Goal: Task Accomplishment & Management: Complete application form

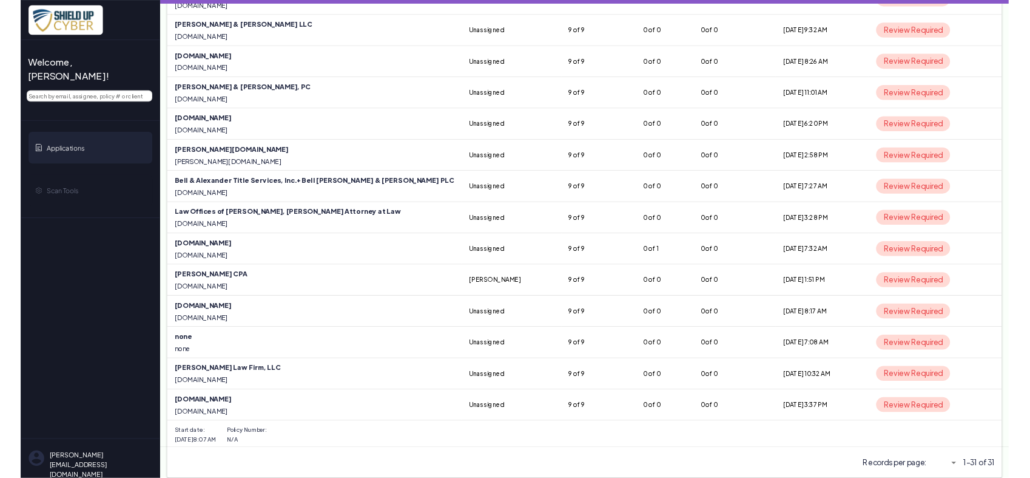
scroll to position [851, 0]
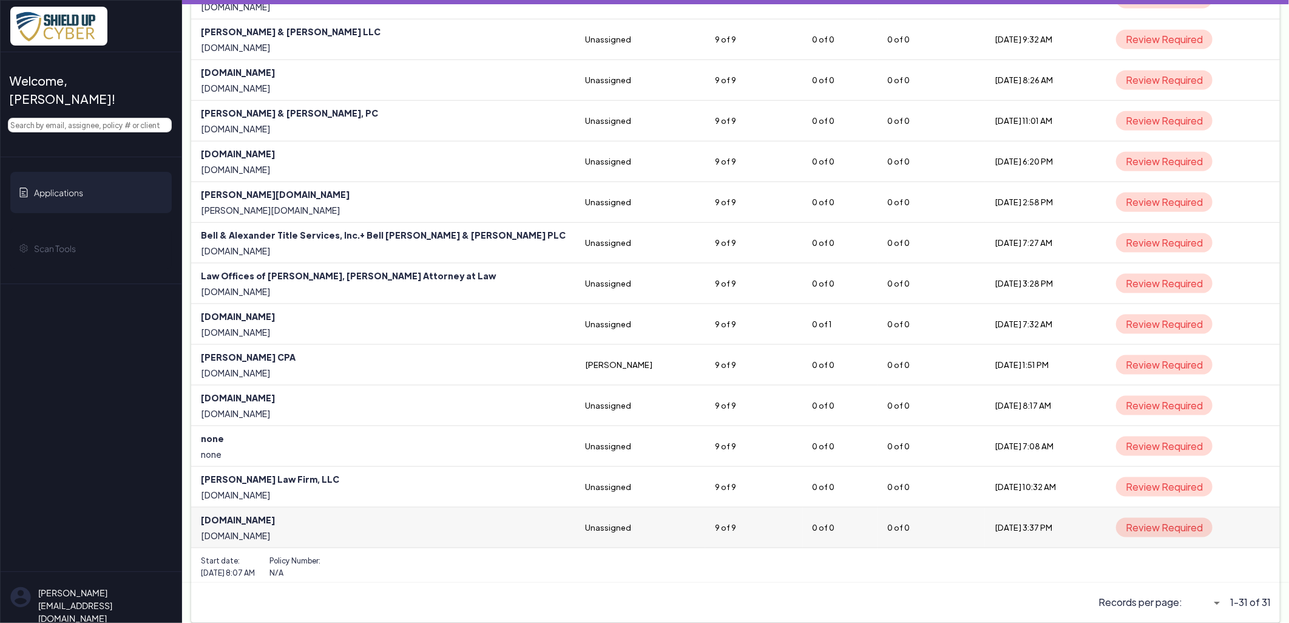
click at [250, 519] on link at bounding box center [383, 527] width 384 height 40
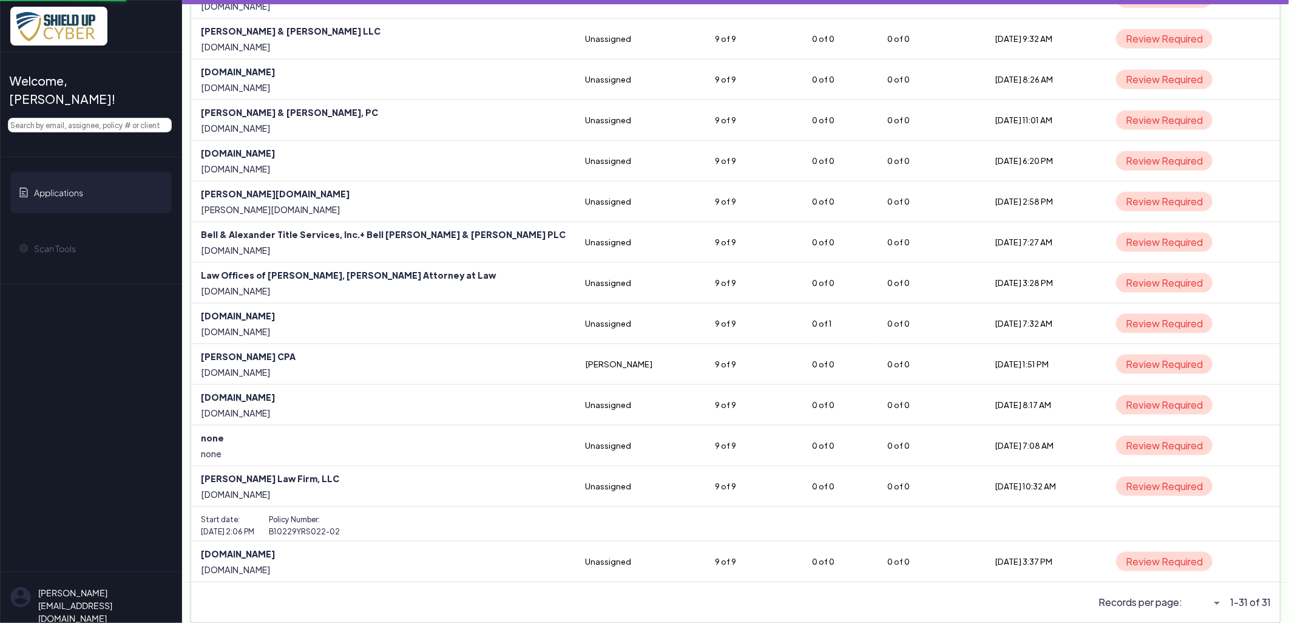
select select "5"
select select "null"
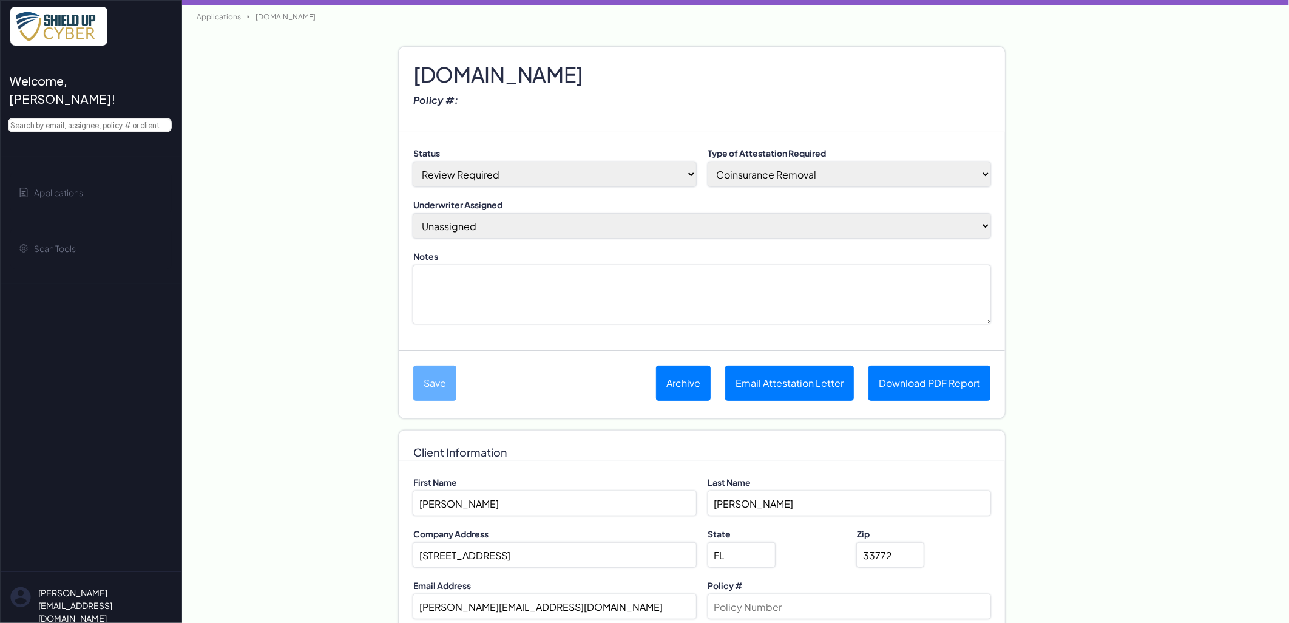
click at [498, 71] on h2 "[DOMAIN_NAME]" at bounding box center [701, 62] width 577 height 18
paste h2
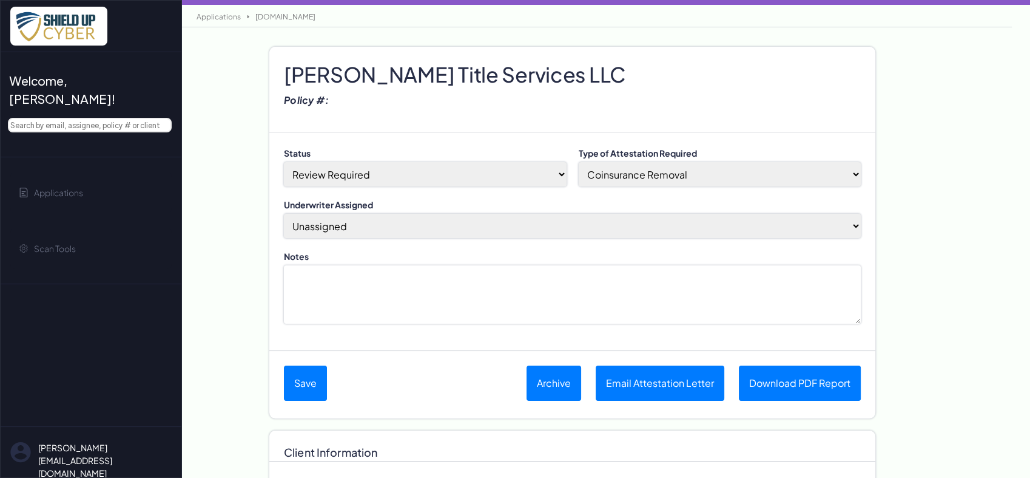
drag, startPoint x: 374, startPoint y: 226, endPoint x: 372, endPoint y: 233, distance: 7.5
click at [374, 226] on select "[PERSON_NAME] (Assign to me) Unassigned April M [PERSON_NAME] BDI Underwriter […" at bounding box center [572, 226] width 577 height 24
click at [284, 214] on select "[PERSON_NAME] (Assign to me) Unassigned April M [PERSON_NAME] BDI Underwriter […" at bounding box center [572, 226] width 577 height 24
click at [452, 229] on select "[PERSON_NAME] Unassigned April M [PERSON_NAME] BDI Underwriter [PERSON_NAME] [P…" at bounding box center [572, 226] width 577 height 24
select select "2802"
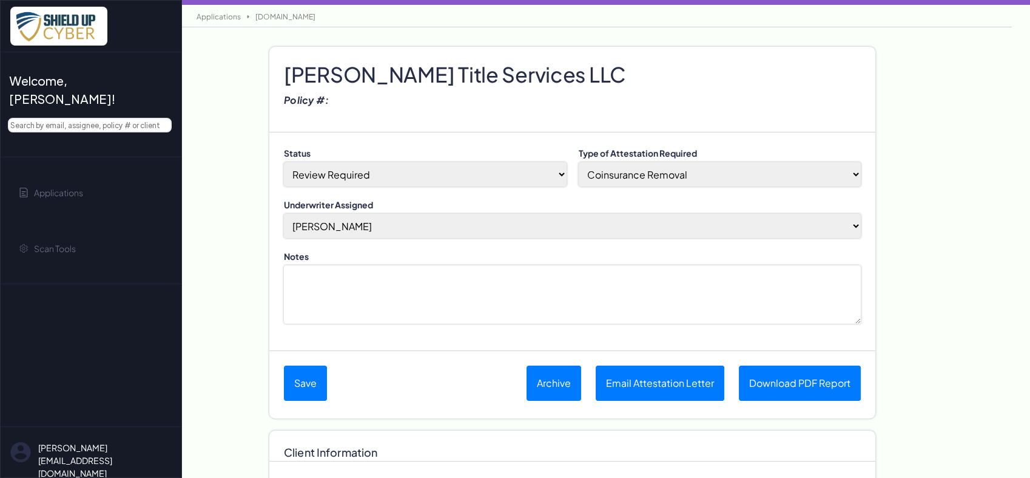
click at [284, 214] on select "[PERSON_NAME] Unassigned April M [PERSON_NAME] BDI Underwriter [PERSON_NAME] [P…" at bounding box center [572, 226] width 577 height 24
click at [621, 173] on select "Coinsurance Removal Shield Up Opt-In Completion Eligible to Submit a New App" at bounding box center [720, 174] width 283 height 24
select select "no-coinsurance"
click at [579, 162] on select "Coinsurance Removal Shield Up Opt-In Completion Eligible to Submit a New App" at bounding box center [720, 174] width 283 height 24
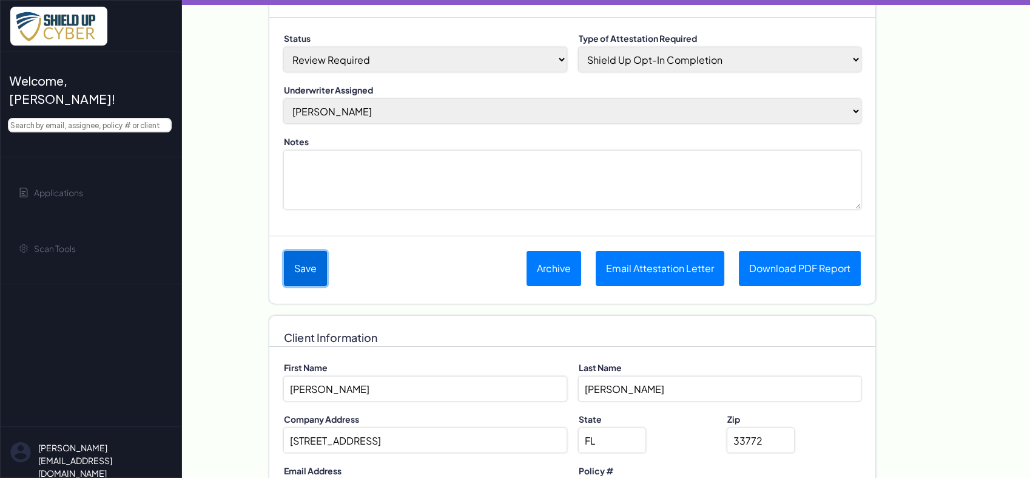
click at [289, 262] on button "Save" at bounding box center [305, 268] width 43 height 35
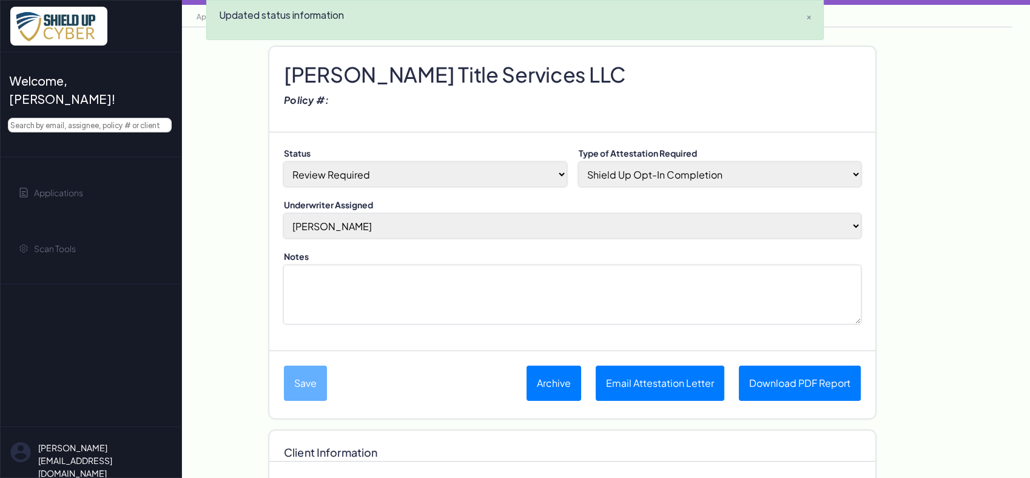
click at [358, 180] on select "Done-Approved Done-Declined Done-Pending Duplicate In Progress Not Started Pre-…" at bounding box center [425, 174] width 283 height 24
select select "16"
click at [284, 162] on select "Done-Approved Done-Declined Done-Pending Duplicate In Progress Not Started Pre-…" at bounding box center [425, 174] width 283 height 24
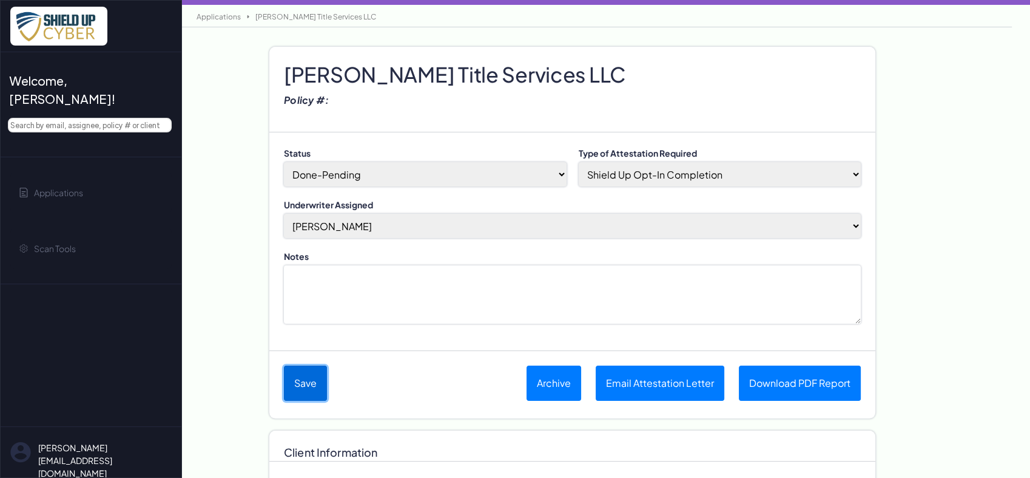
click at [301, 382] on button "Save" at bounding box center [305, 382] width 43 height 35
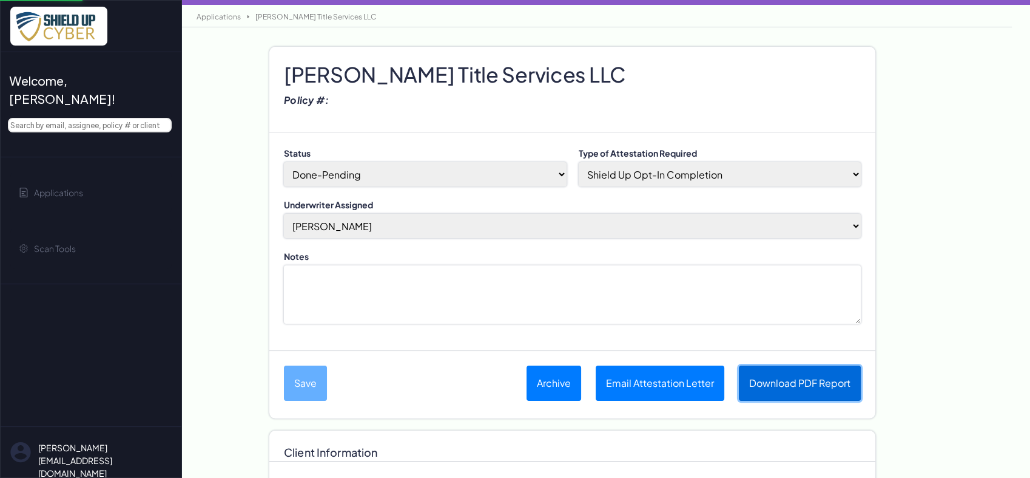
click at [770, 385] on link "Download PDF Report" at bounding box center [800, 382] width 122 height 35
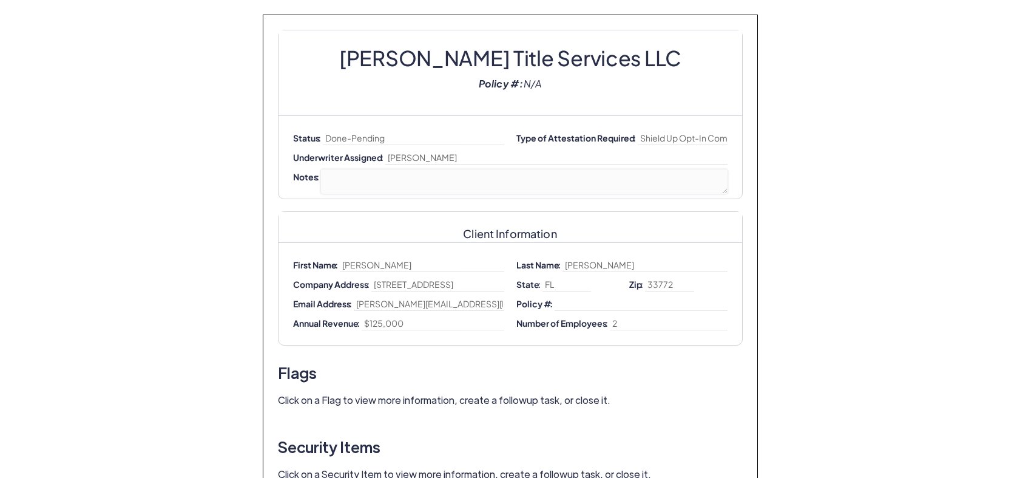
select select "16"
select select "no-coinsurance"
select select "2802"
